Goal: Transaction & Acquisition: Purchase product/service

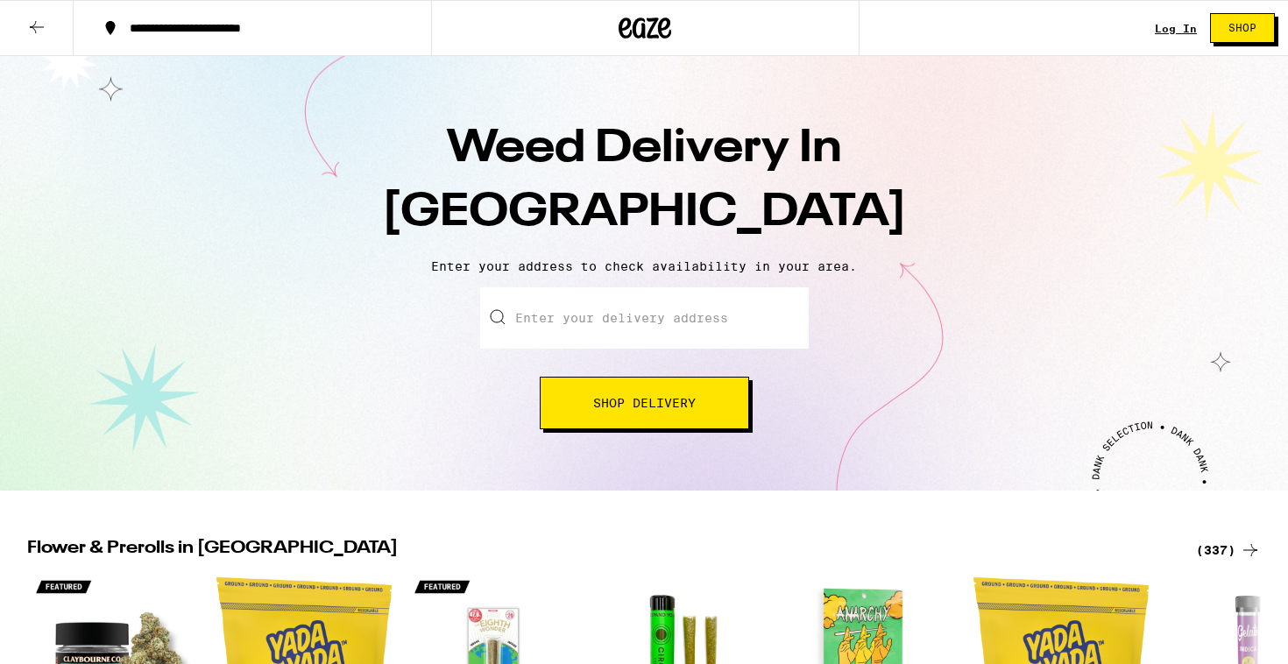
click at [603, 330] on input "Enter your delivery address" at bounding box center [644, 317] width 329 height 61
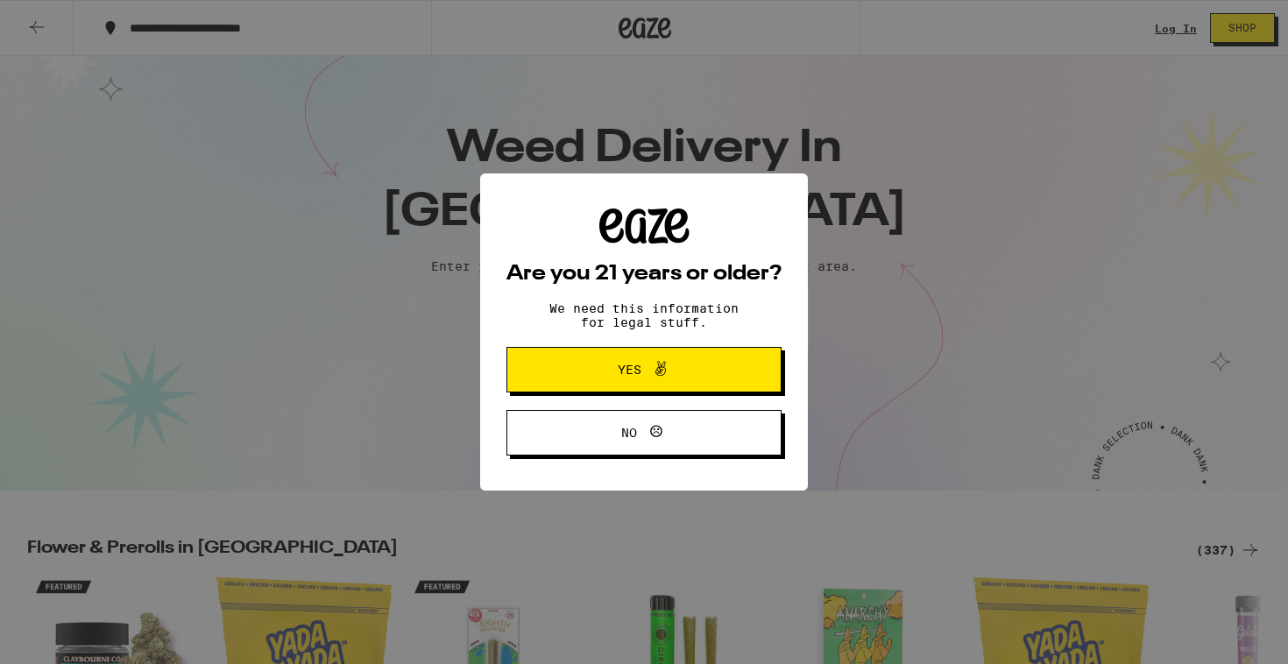
click at [644, 376] on span at bounding box center [656, 369] width 30 height 23
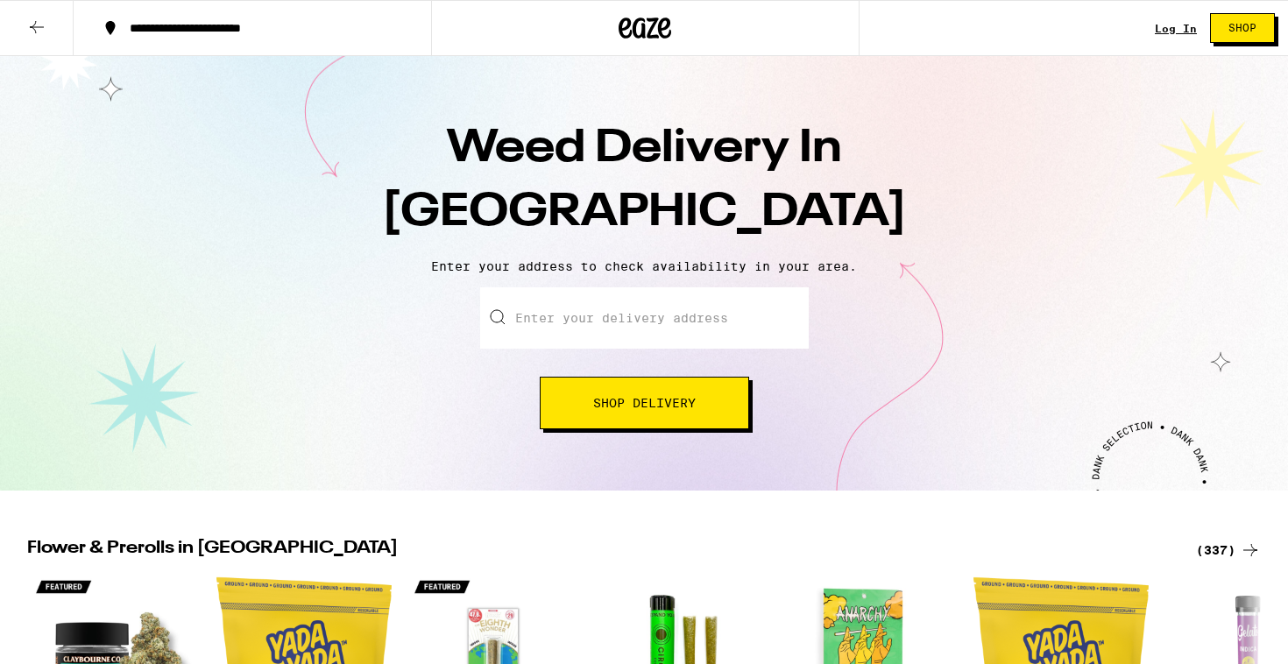
click at [621, 324] on input "Enter your delivery address" at bounding box center [644, 317] width 329 height 61
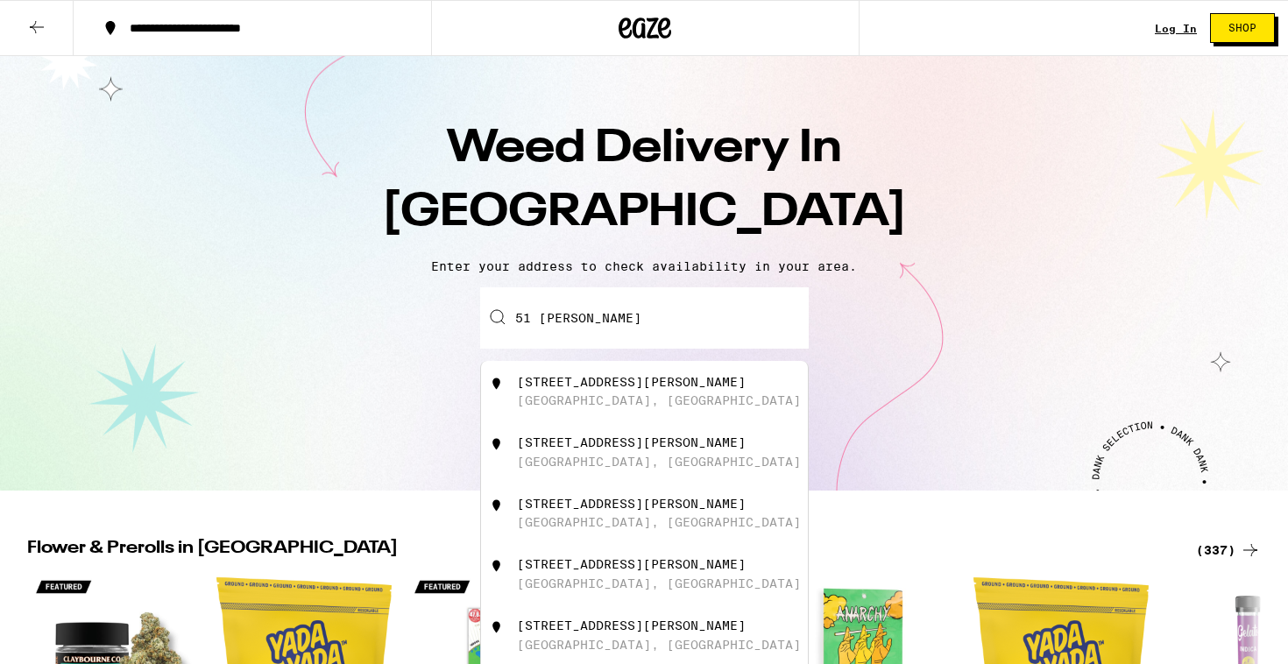
click at [684, 400] on div "[STREET_ADDRESS][PERSON_NAME]" at bounding box center [673, 391] width 313 height 33
type input "[STREET_ADDRESS][PERSON_NAME]"
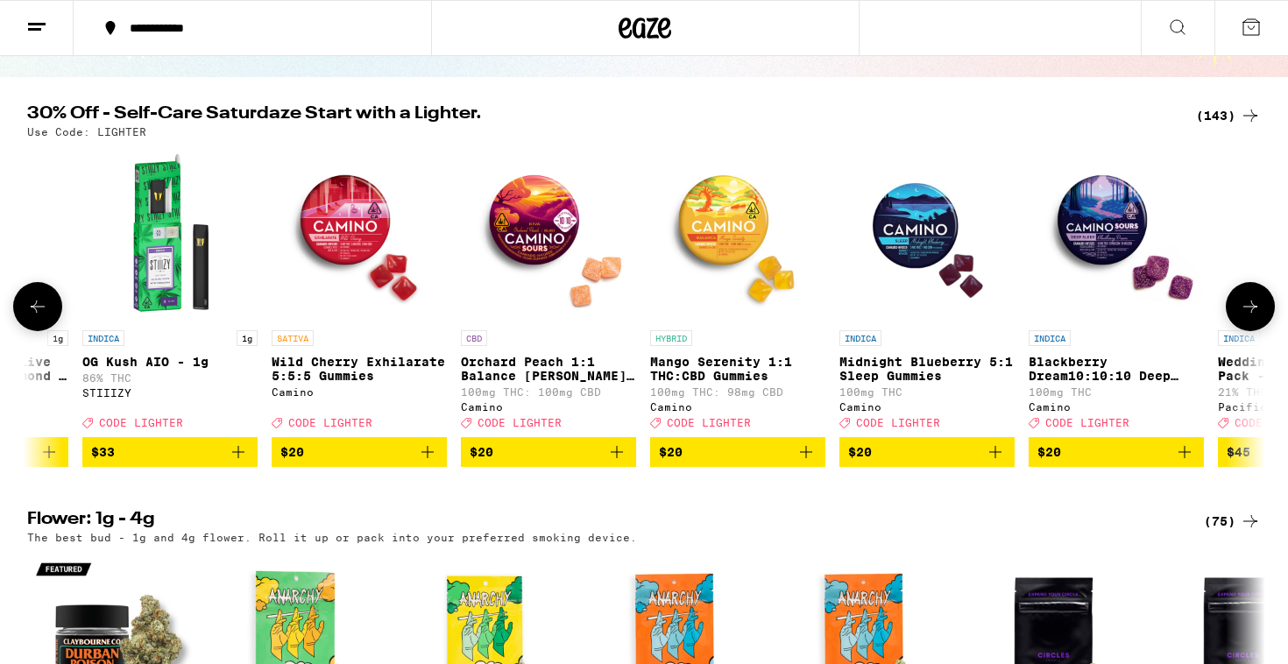
scroll to position [0, 330]
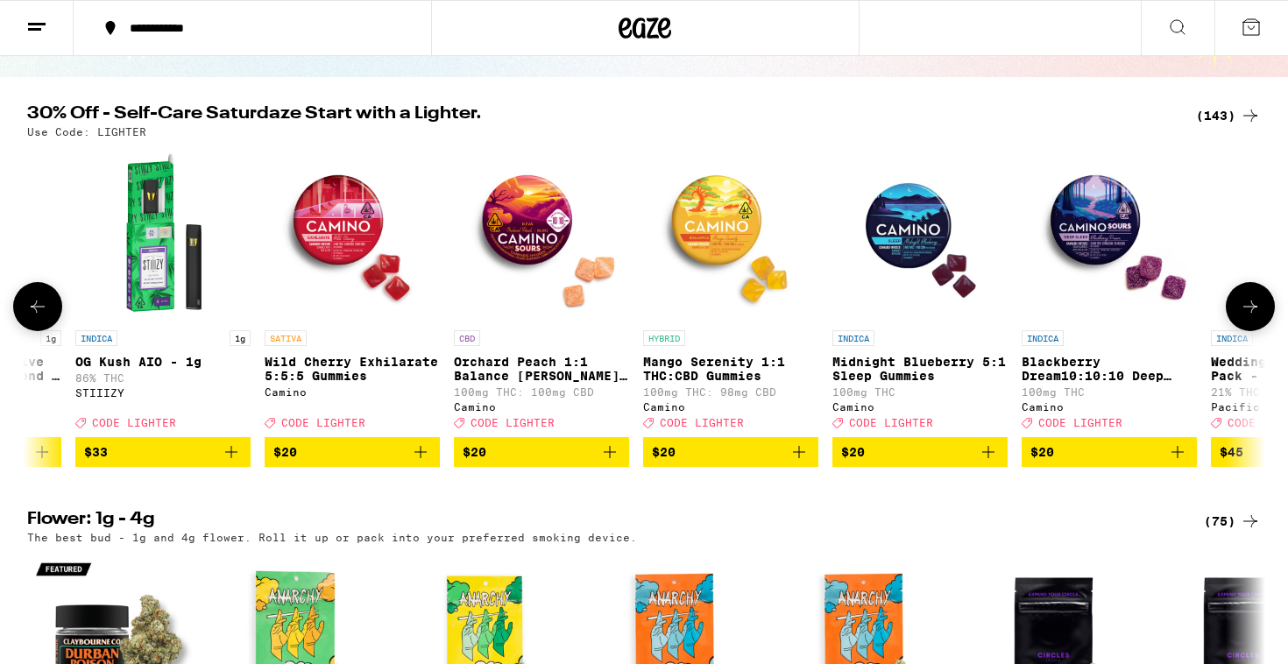
click at [988, 458] on icon "Add to bag" at bounding box center [988, 452] width 12 height 12
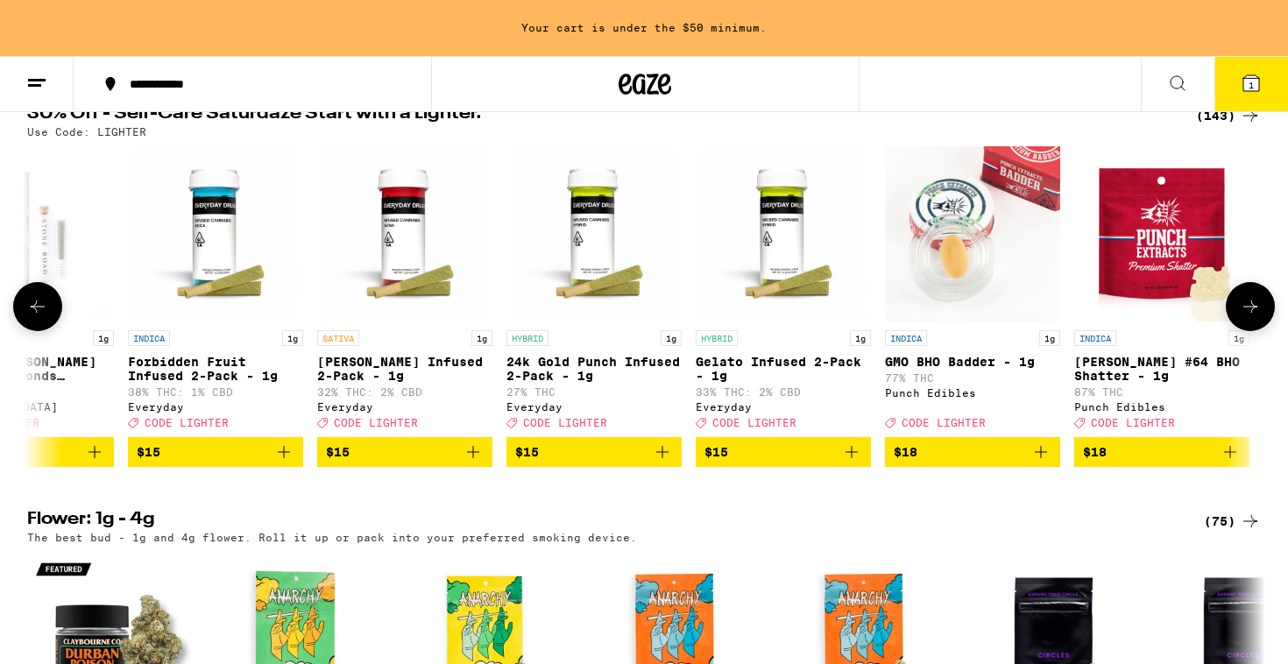
scroll to position [0, 0]
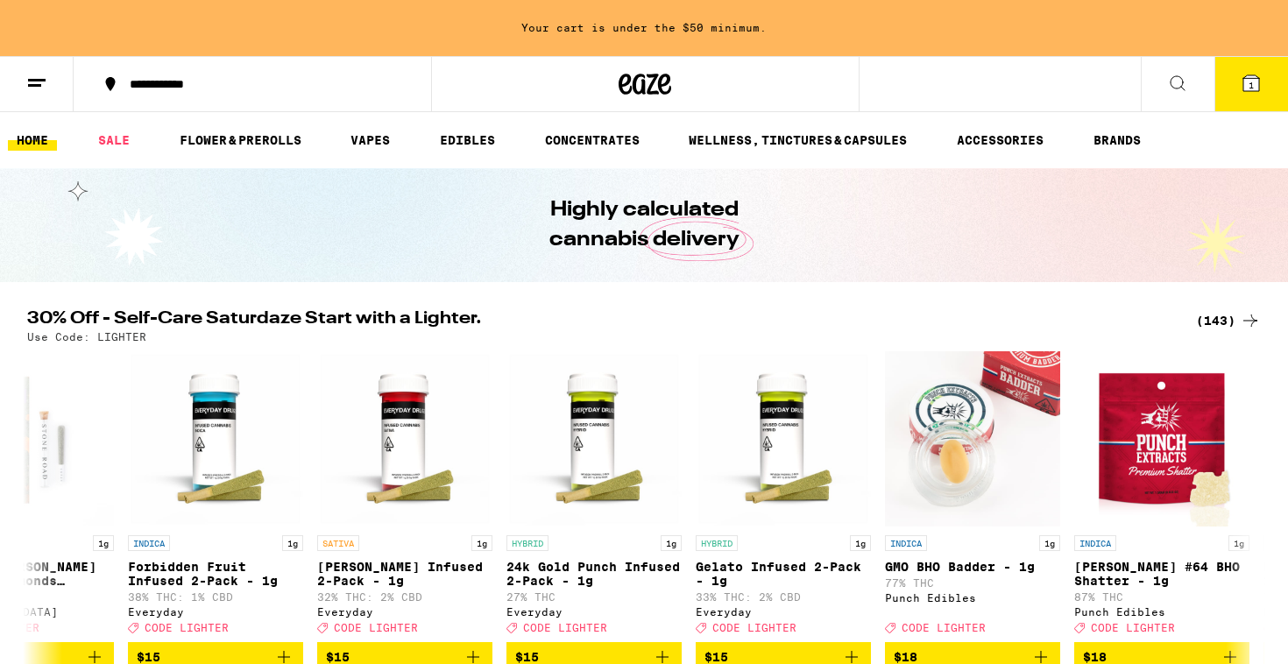
click at [1181, 88] on icon at bounding box center [1177, 83] width 21 height 21
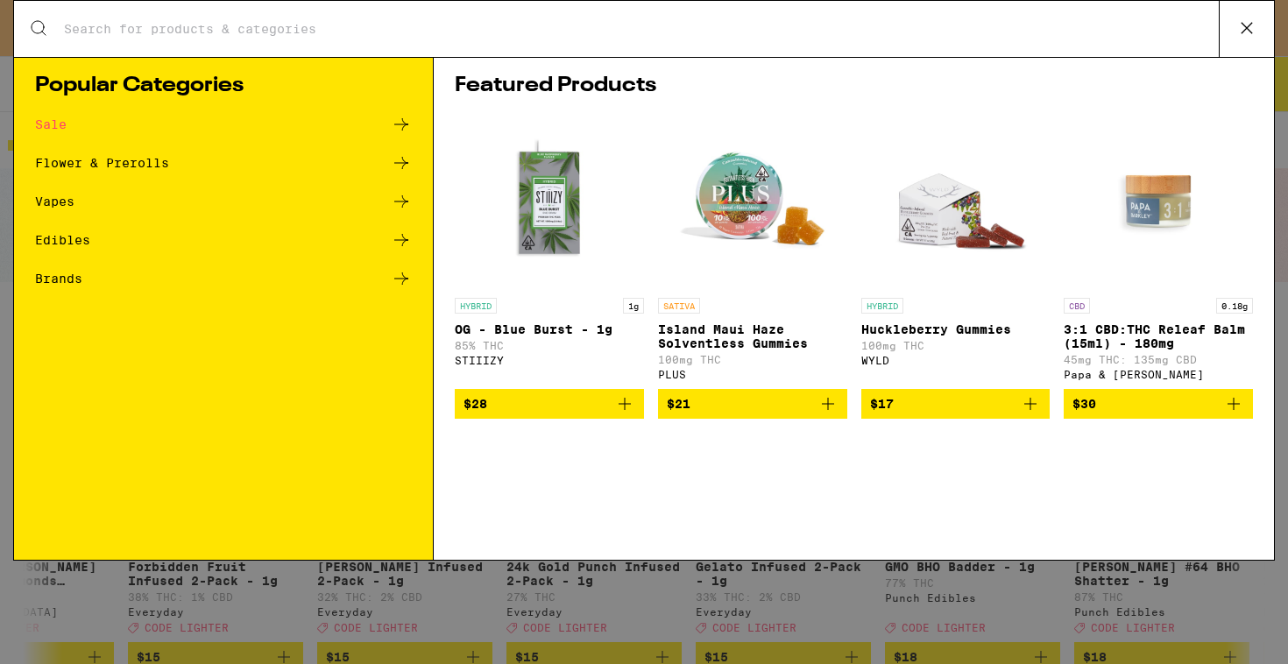
click at [468, 23] on input "Search for Products" at bounding box center [641, 29] width 1156 height 16
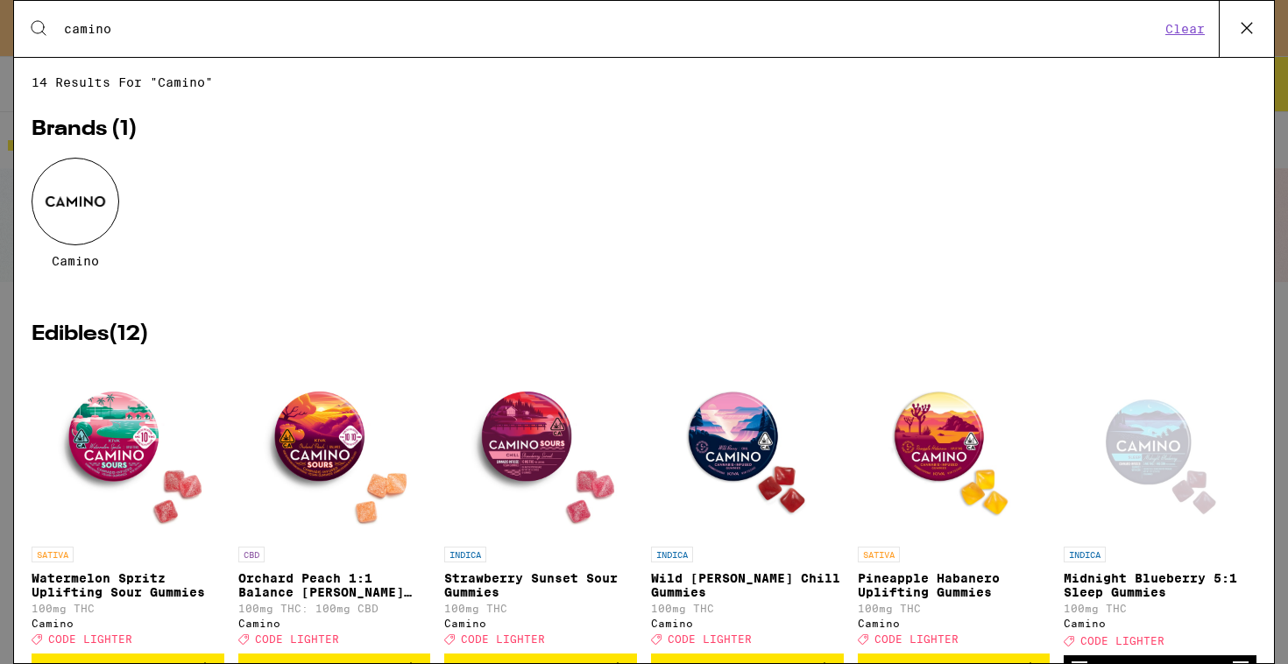
type input "camino"
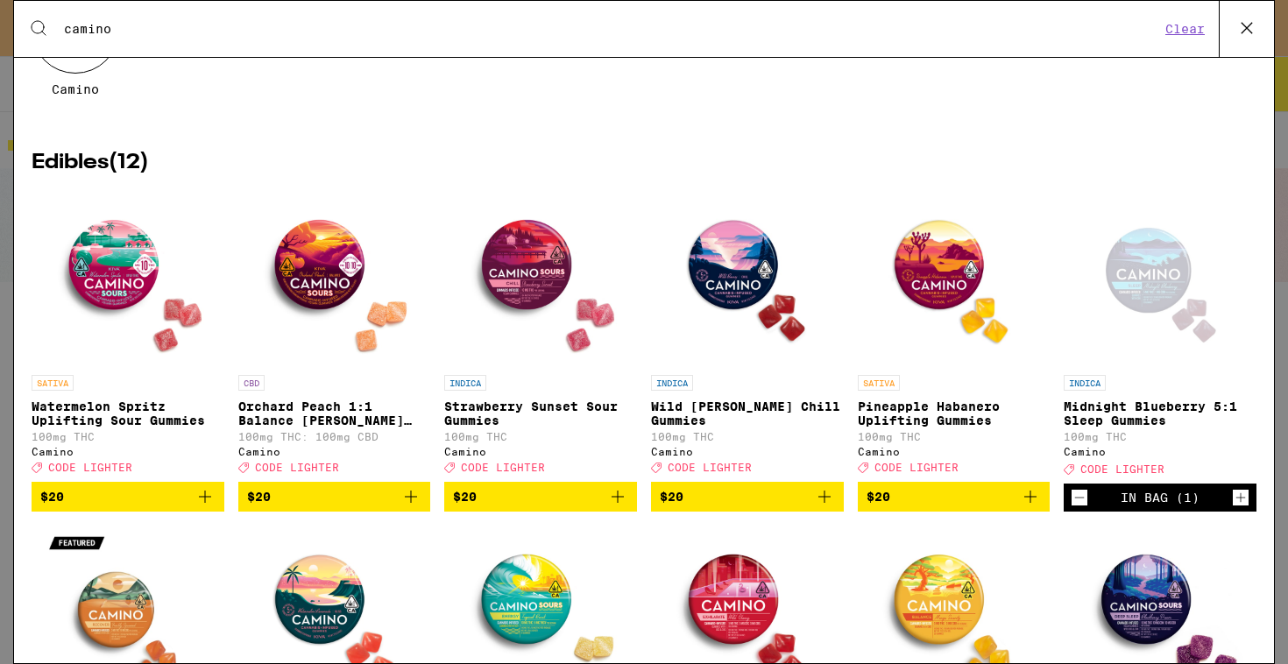
scroll to position [177, 0]
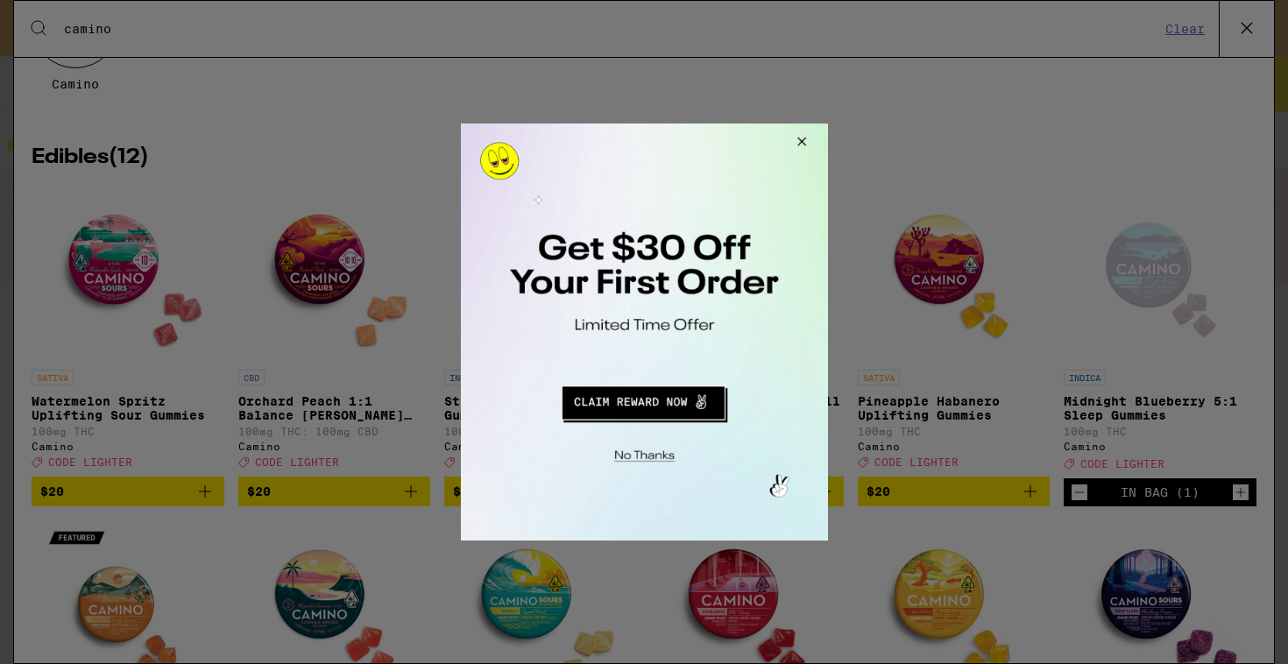
click at [804, 142] on button "Close Modal" at bounding box center [798, 145] width 47 height 42
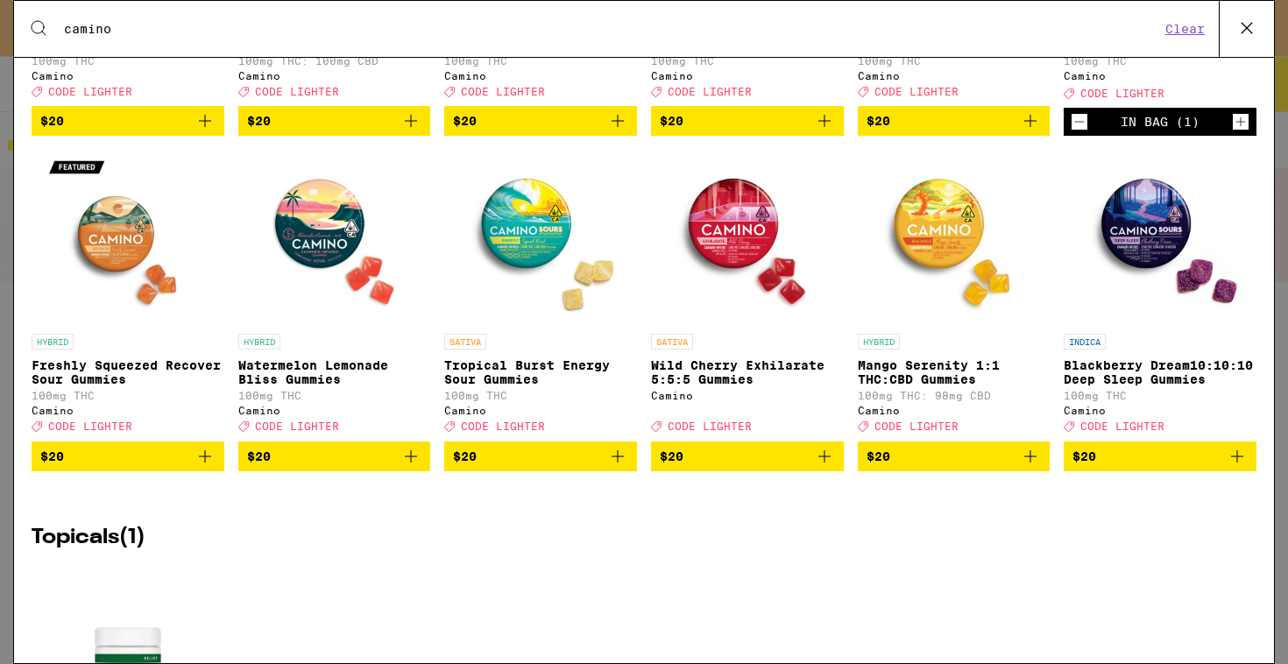
scroll to position [579, 0]
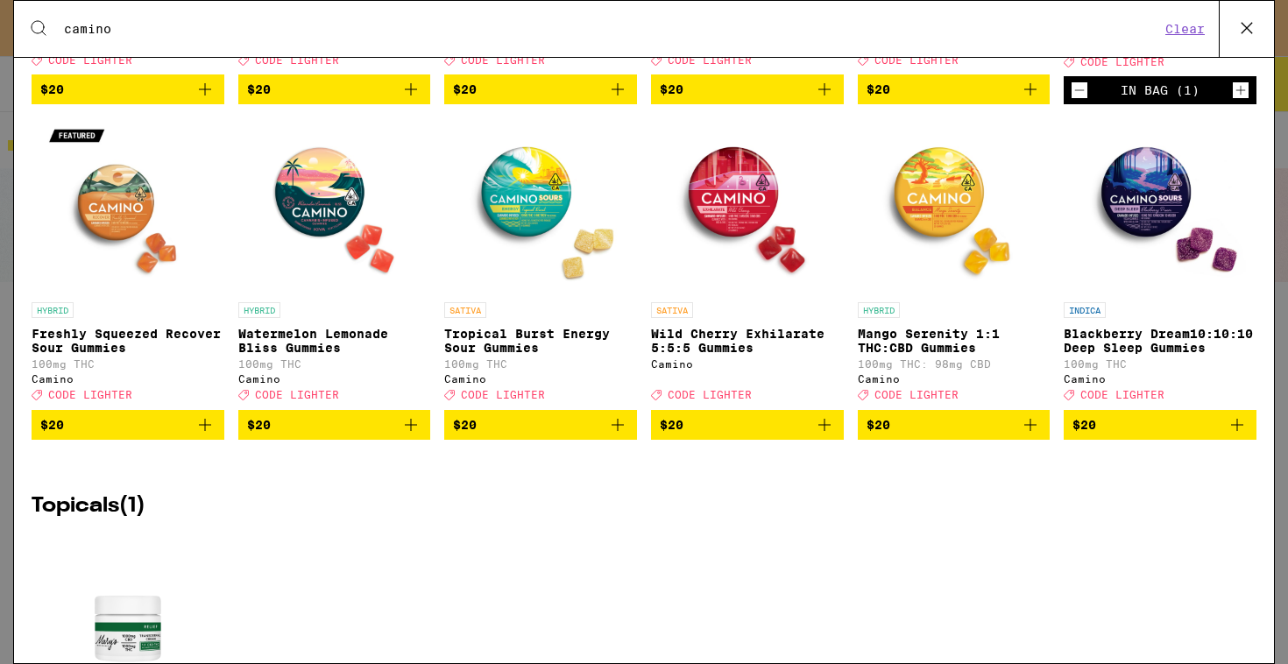
click at [143, 222] on img "Open page for Freshly Squeezed Recover Sour Gummies from Camino" at bounding box center [127, 205] width 175 height 175
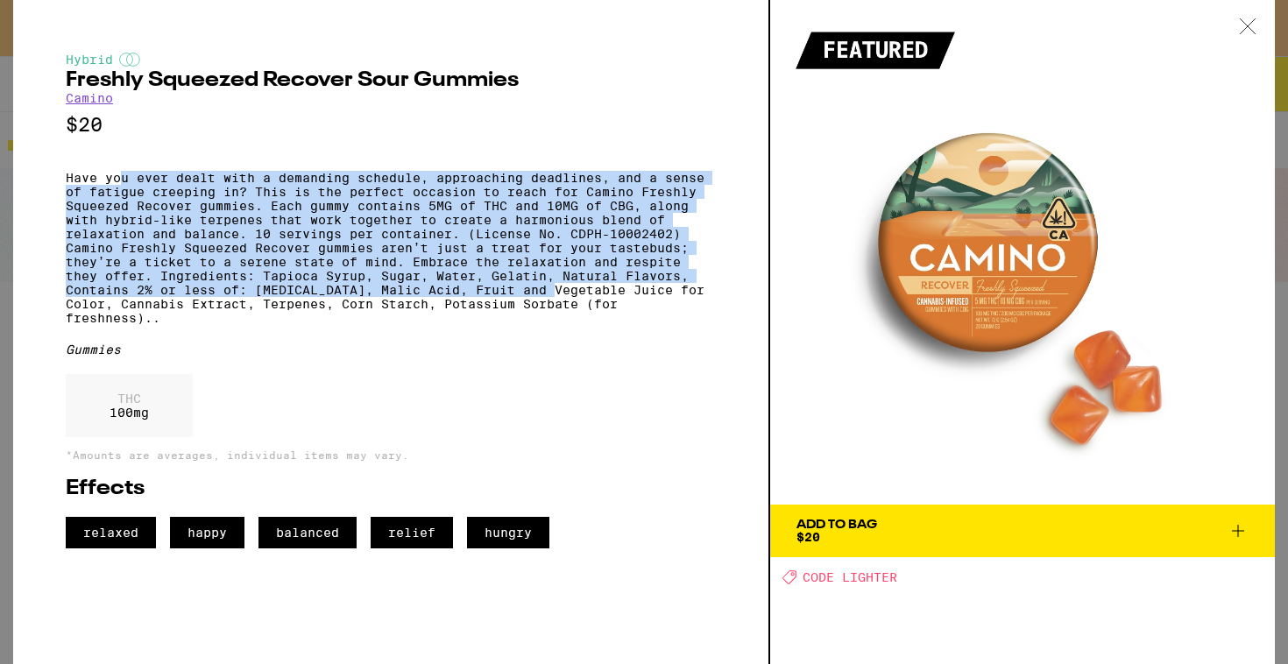
drag, startPoint x: 124, startPoint y: 188, endPoint x: 556, endPoint y: 322, distance: 452.6
click at [556, 322] on p "Have you ever dealt with a demanding schedule, approaching deadlines, and a sen…" at bounding box center [391, 248] width 650 height 154
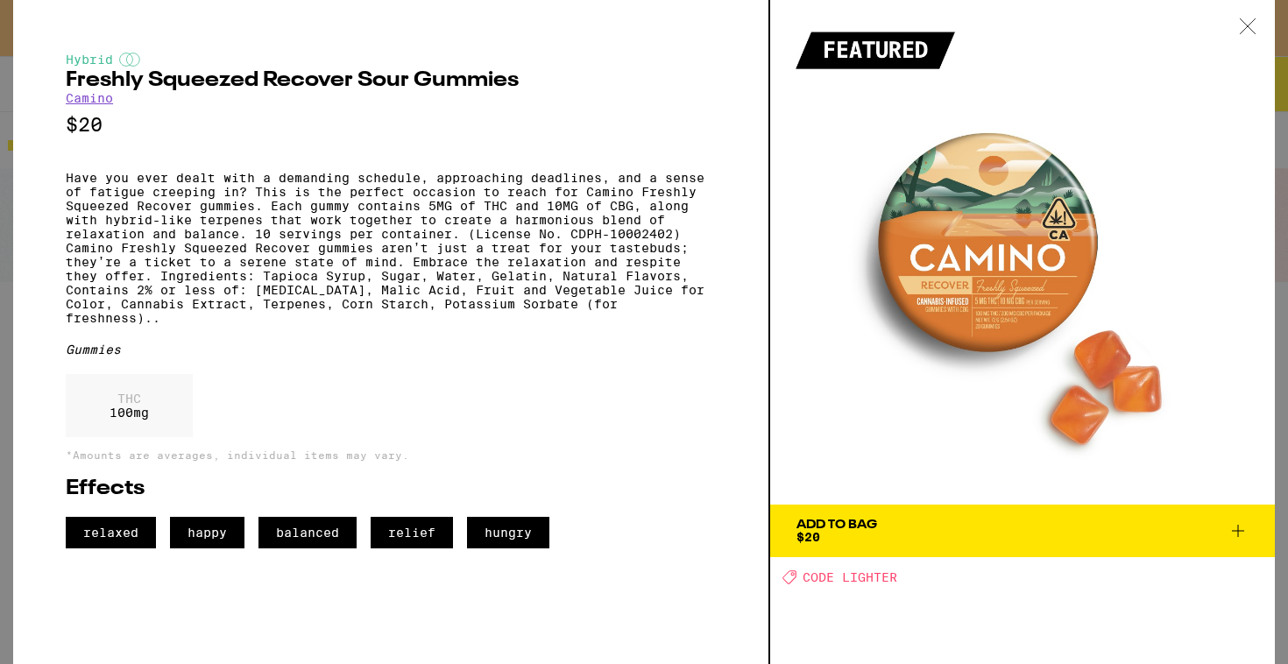
click at [576, 325] on p "Have you ever dealt with a demanding schedule, approaching deadlines, and a sen…" at bounding box center [391, 248] width 650 height 154
click at [1248, 22] on icon at bounding box center [1248, 26] width 18 height 16
